Goal: Check status: Check status

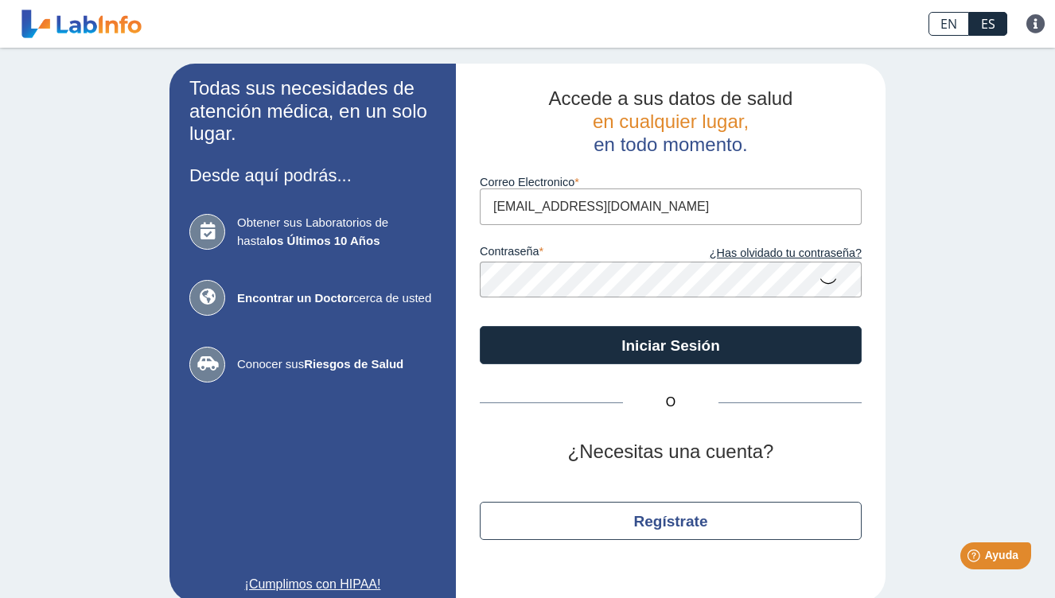
type input "[EMAIL_ADDRESS][DOMAIN_NAME]"
click at [480, 326] on button "Iniciar Sesión" at bounding box center [671, 345] width 382 height 38
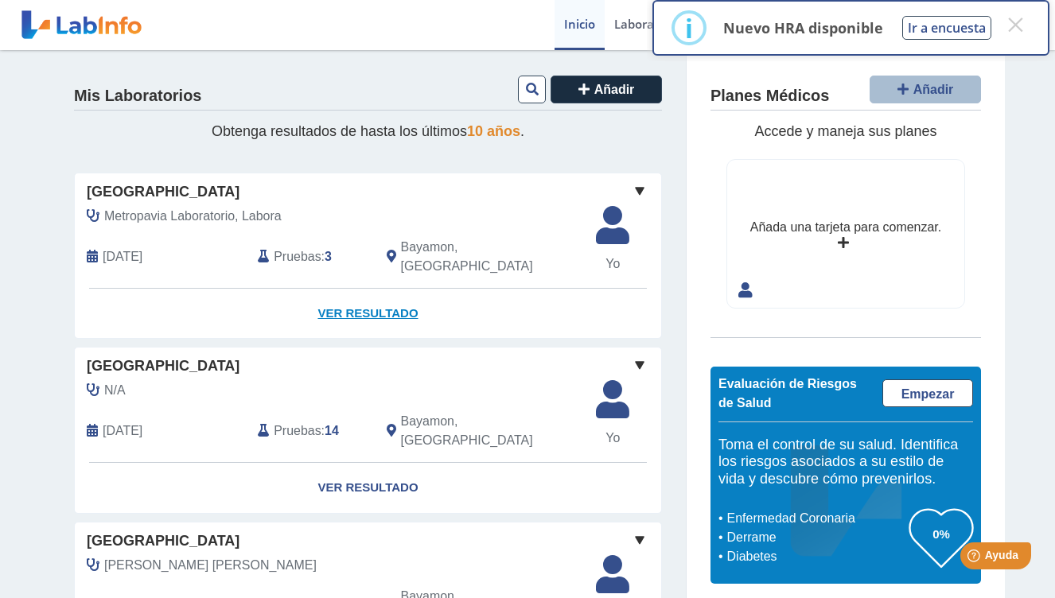
click at [364, 298] on link "Ver Resultado" at bounding box center [368, 314] width 586 height 50
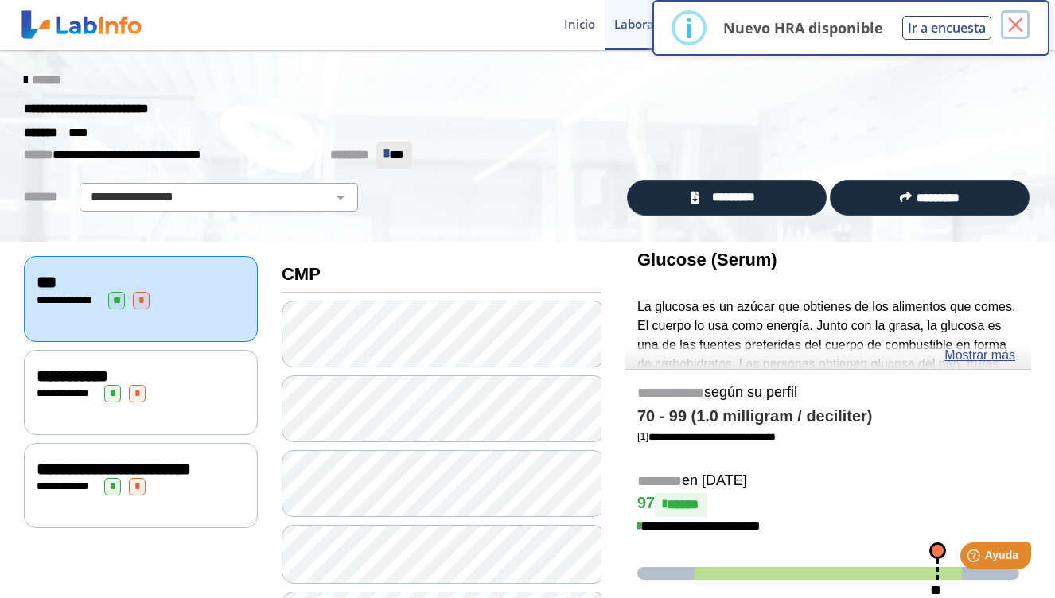
click at [1022, 23] on button "×" at bounding box center [1015, 24] width 29 height 29
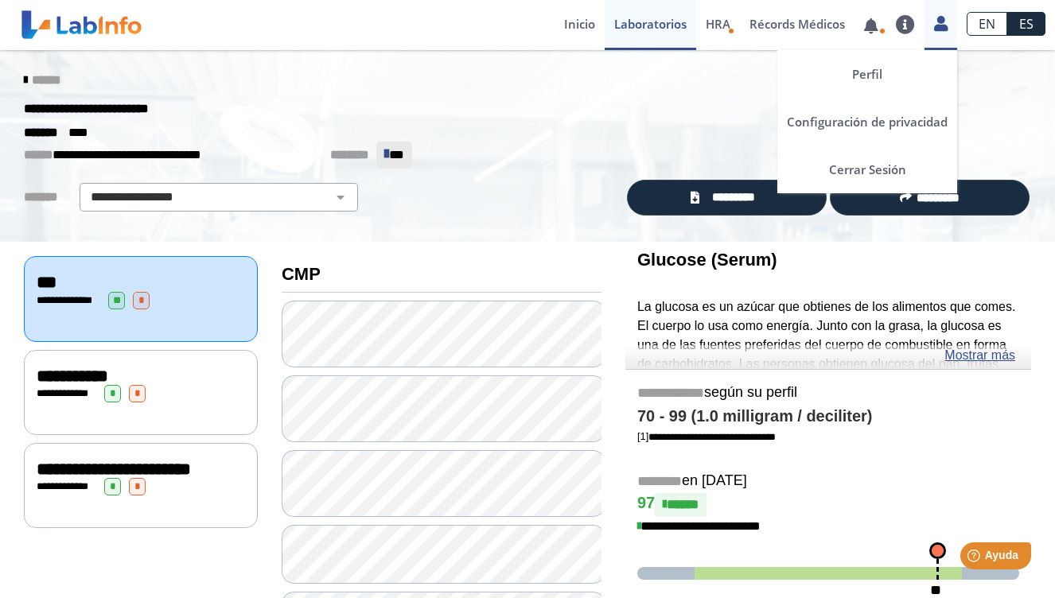
click at [938, 21] on icon at bounding box center [941, 24] width 14 height 12
click at [866, 169] on link "Cerrar Sesión" at bounding box center [867, 170] width 180 height 48
